Goal: Navigation & Orientation: Find specific page/section

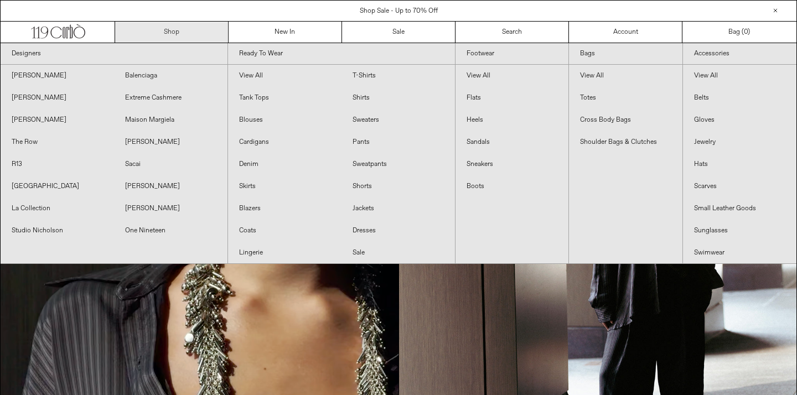
click at [162, 30] on link "Shop" at bounding box center [171, 32] width 113 height 21
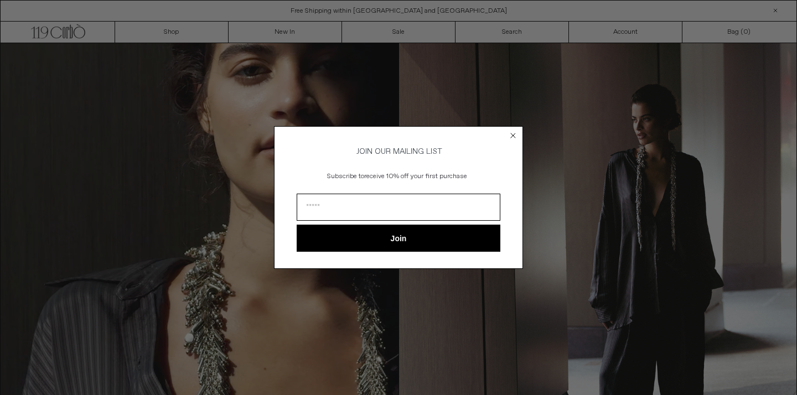
click at [515, 135] on icon "Close dialog" at bounding box center [513, 135] width 4 height 4
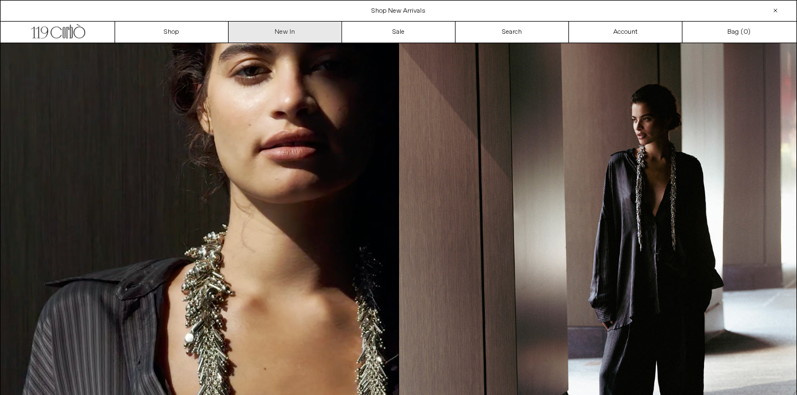
click at [265, 36] on link "New In" at bounding box center [285, 32] width 113 height 21
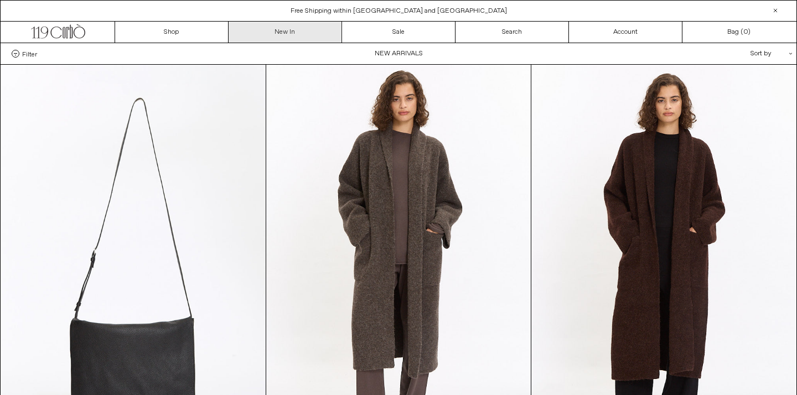
click at [293, 33] on link "New In" at bounding box center [285, 32] width 113 height 21
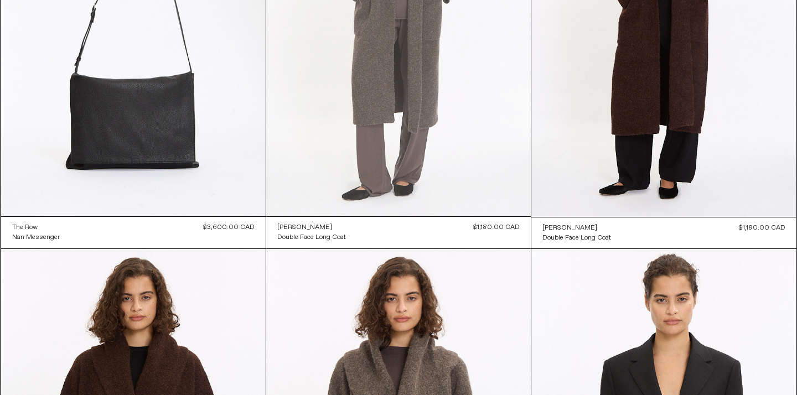
scroll to position [532, 0]
